Goal: Transaction & Acquisition: Register for event/course

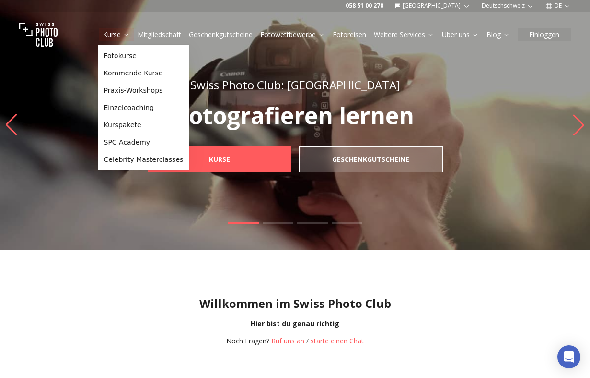
click at [115, 35] on link "Kurse" at bounding box center [116, 35] width 27 height 10
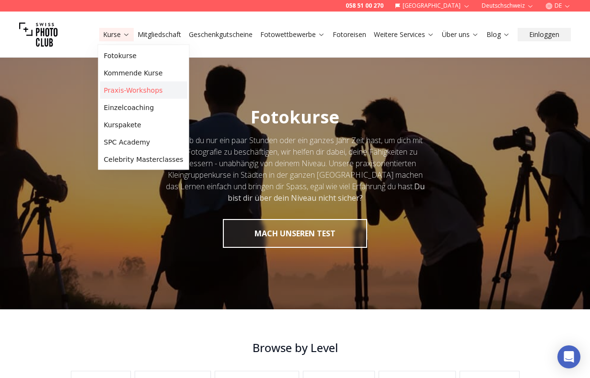
click at [141, 94] on link "Praxis-Workshops" at bounding box center [143, 90] width 87 height 17
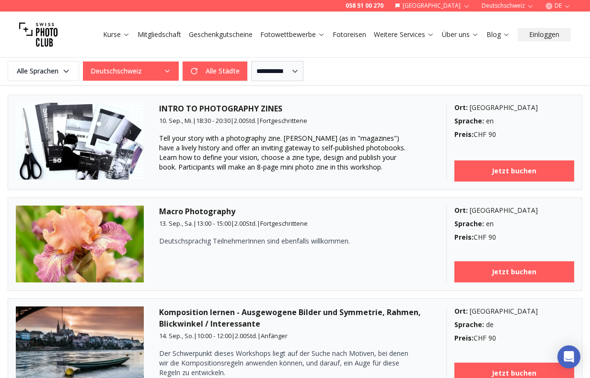
scroll to position [251, 0]
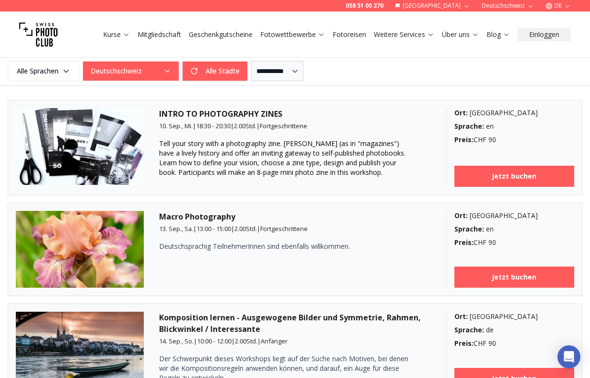
click at [133, 157] on img at bounding box center [80, 146] width 128 height 77
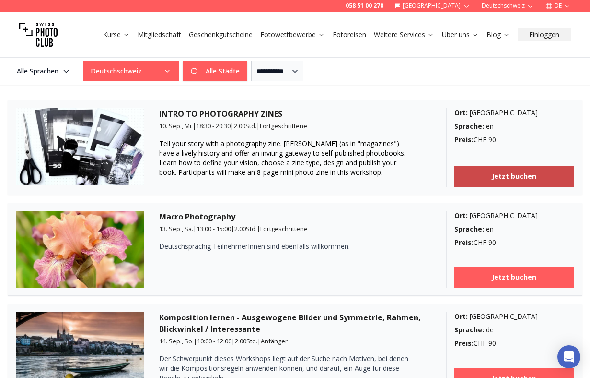
click at [476, 176] on link "Jetzt buchen" at bounding box center [515, 175] width 120 height 21
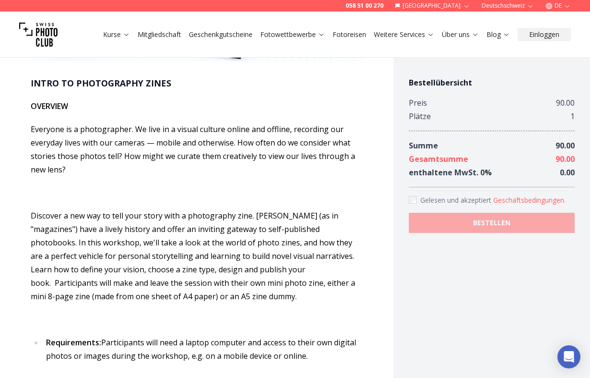
scroll to position [216, 0]
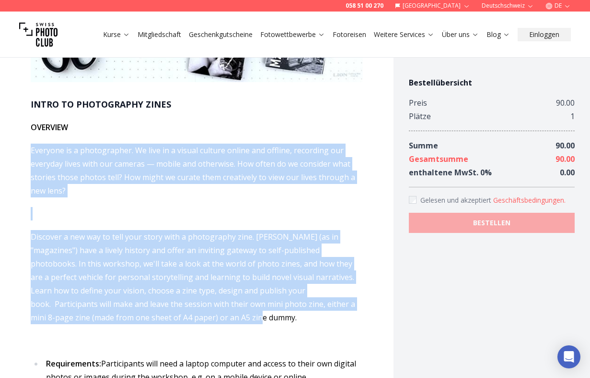
drag, startPoint x: 32, startPoint y: 148, endPoint x: 147, endPoint y: 324, distance: 210.1
click at [147, 324] on span "OVERVIEW Everyone is a photographer. We live in a visual culture online and off…" at bounding box center [197, 251] width 332 height 263
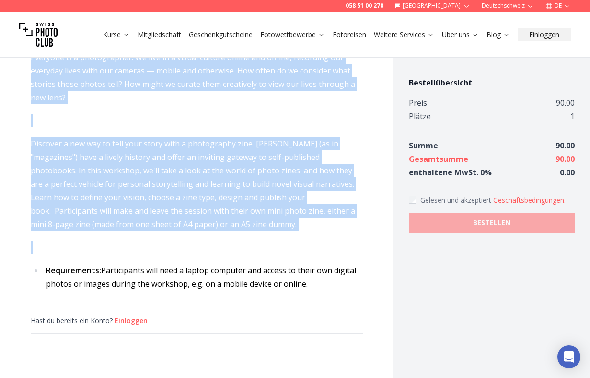
scroll to position [310, 0]
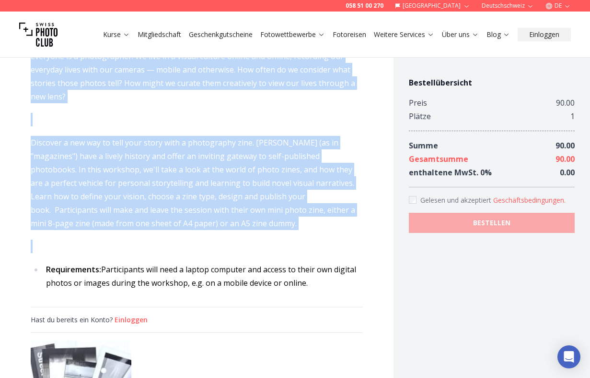
copy span "Everyone is a photographer. We live in a visual culture online and offline, rec…"
